Goal: Transaction & Acquisition: Purchase product/service

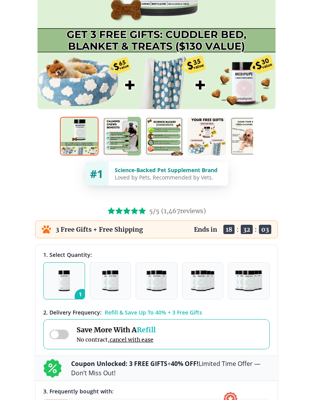
scroll to position [241, 0]
click at [186, 210] on span "5/5 ( 1,467 reviews)" at bounding box center [177, 211] width 57 height 8
click at [181, 211] on span "5/5 ( 1,467 reviews)" at bounding box center [177, 211] width 57 height 8
click at [142, 213] on icon at bounding box center [142, 210] width 8 height 7
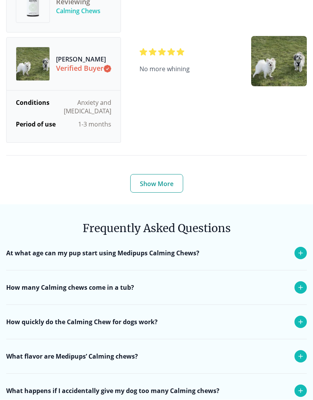
scroll to position [3104, 0]
click at [173, 174] on button "Show More" at bounding box center [156, 183] width 53 height 19
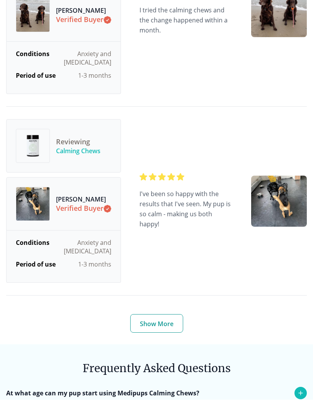
scroll to position [4097, 0]
click at [176, 314] on button "Show More" at bounding box center [156, 323] width 53 height 19
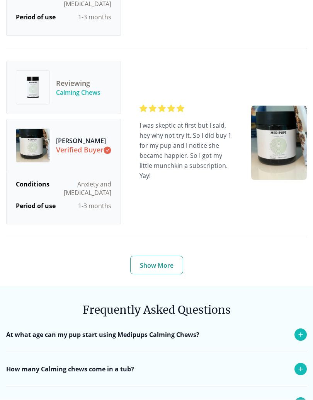
scroll to position [5288, 0]
click at [177, 256] on button "Show More" at bounding box center [156, 265] width 53 height 19
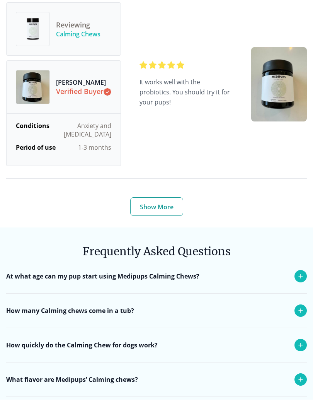
scroll to position [6479, 0]
click at [179, 197] on button "Show More" at bounding box center [156, 206] width 53 height 19
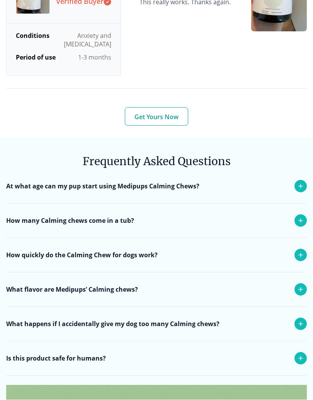
scroll to position [6959, 0]
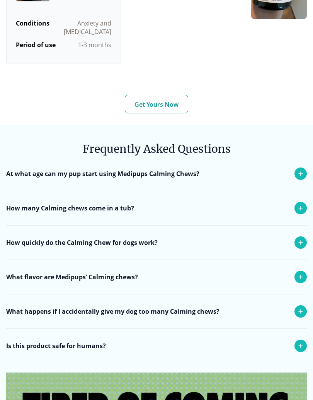
click at [303, 203] on icon at bounding box center [300, 207] width 9 height 9
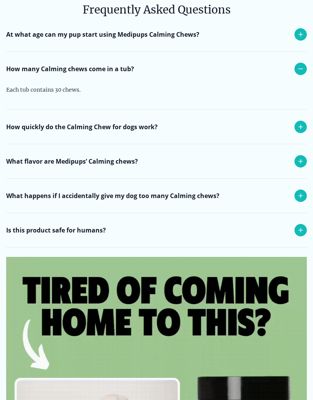
scroll to position [7098, 0]
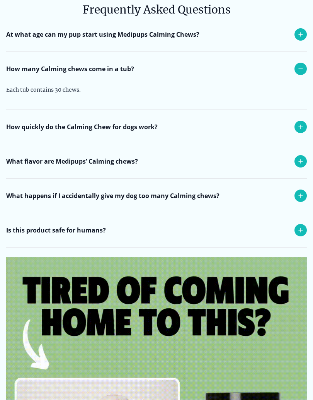
click at [306, 121] on div at bounding box center [301, 127] width 12 height 12
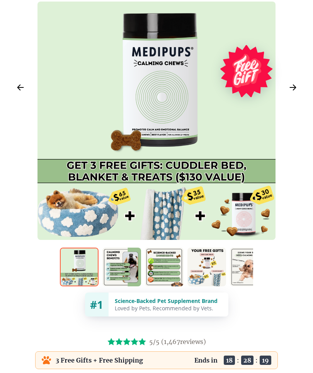
scroll to position [0, 0]
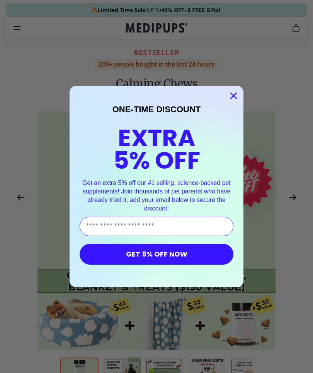
click at [229, 94] on circle "Close dialog" at bounding box center [233, 95] width 13 height 13
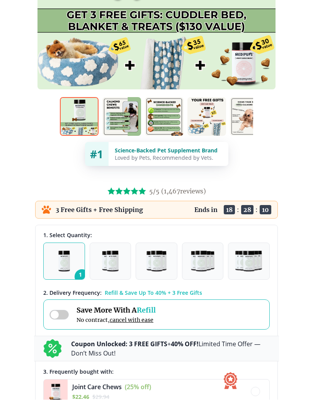
scroll to position [260, 0]
click at [126, 263] on button "2" at bounding box center [111, 261] width 42 height 37
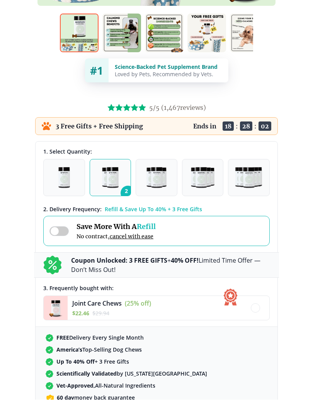
scroll to position [364, 0]
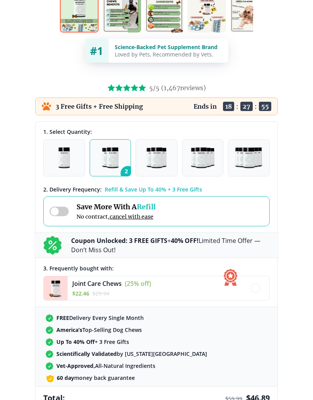
click at [65, 210] on span at bounding box center [59, 212] width 19 height 10
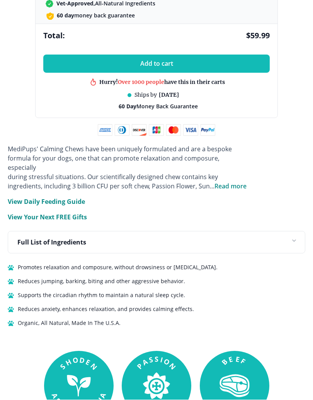
scroll to position [726, 0]
click at [241, 182] on span "Read more" at bounding box center [231, 186] width 32 height 9
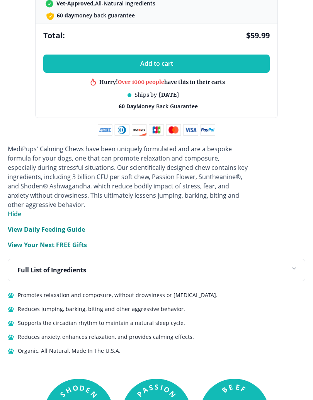
click at [82, 229] on p "View Daily Feeding Guide" at bounding box center [46, 229] width 77 height 9
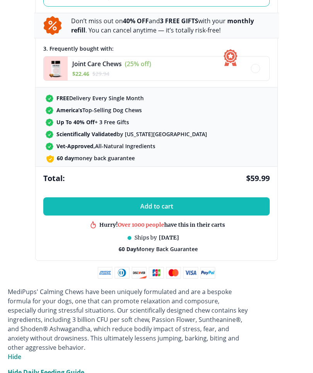
scroll to position [583, 0]
click at [249, 205] on button "Add to cart" at bounding box center [156, 206] width 227 height 18
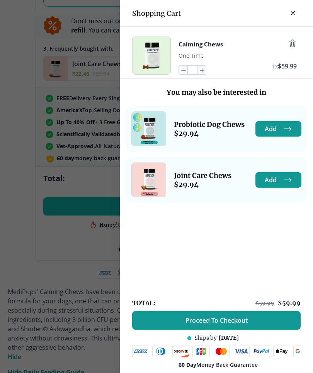
click at [265, 320] on button "Proceed To Checkout" at bounding box center [216, 320] width 169 height 19
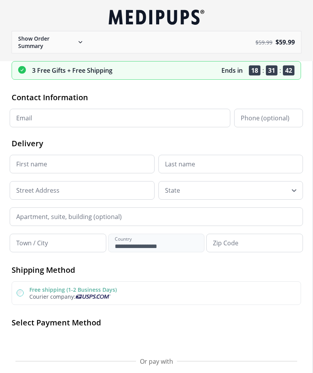
click at [83, 43] on icon at bounding box center [80, 42] width 9 height 9
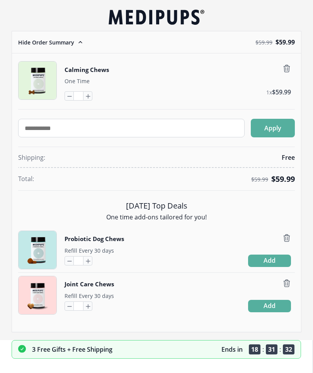
click at [90, 97] on icon "button" at bounding box center [88, 96] width 9 height 9
type input "*"
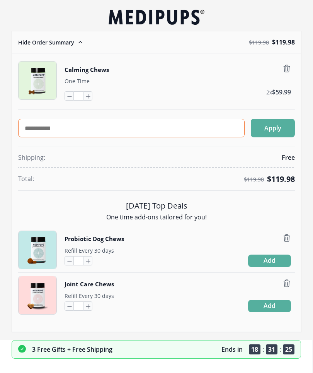
click at [126, 130] on input "text" at bounding box center [131, 128] width 227 height 19
